Goal: Entertainment & Leisure: Consume media (video, audio)

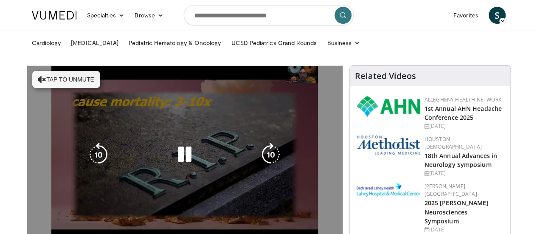
click at [31, 77] on div "10 seconds Tap to unmute" at bounding box center [185, 155] width 316 height 178
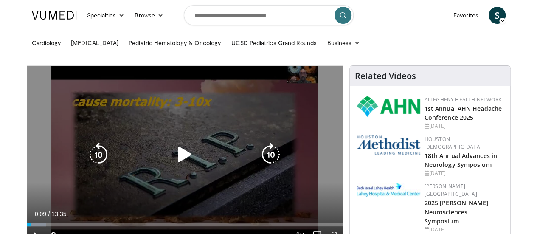
click at [178, 167] on icon "Video Player" at bounding box center [185, 155] width 24 height 24
